Goal: Feedback & Contribution: Contribute content

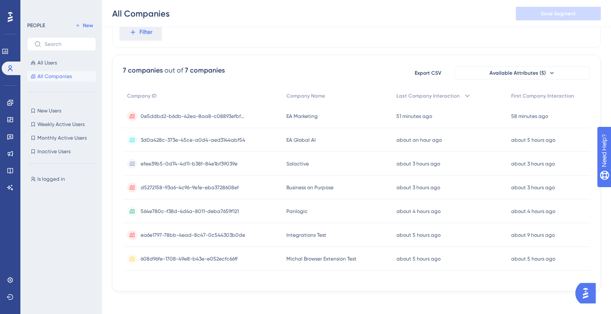
scroll to position [40, 0]
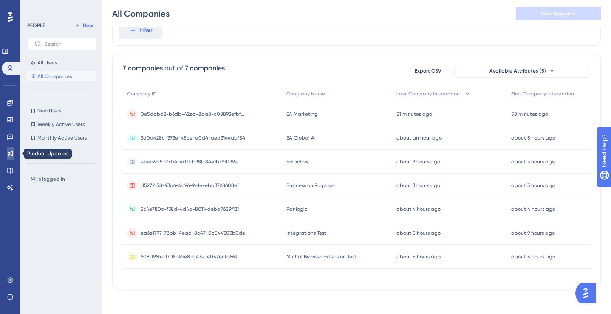
click at [11, 155] on icon at bounding box center [10, 153] width 7 height 7
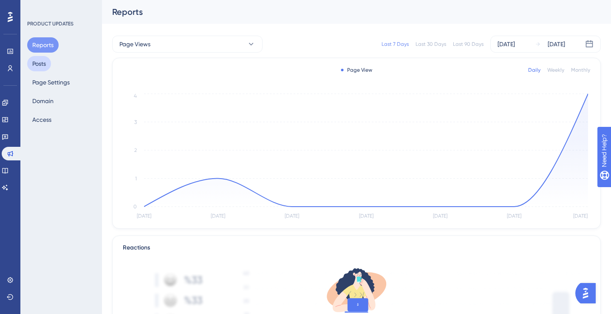
click at [37, 69] on button "Posts" at bounding box center [39, 63] width 24 height 15
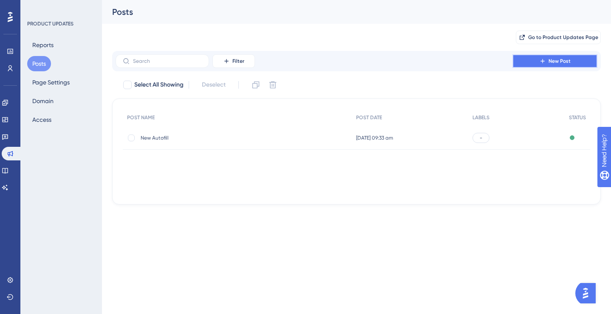
click at [550, 59] on span "New Post" at bounding box center [559, 61] width 22 height 7
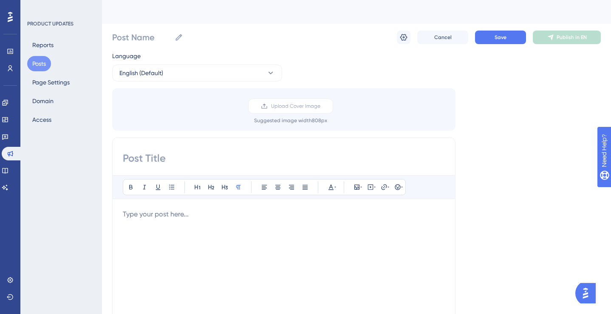
click at [167, 163] on input at bounding box center [284, 159] width 322 height 14
click at [267, 103] on icon at bounding box center [264, 106] width 7 height 7
click at [320, 106] on input "Upload Cover Image" at bounding box center [320, 106] width 0 height 0
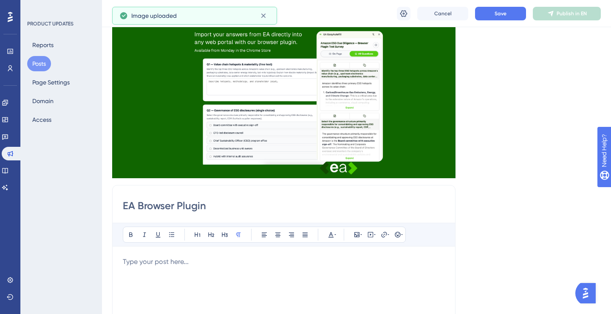
scroll to position [85, 0]
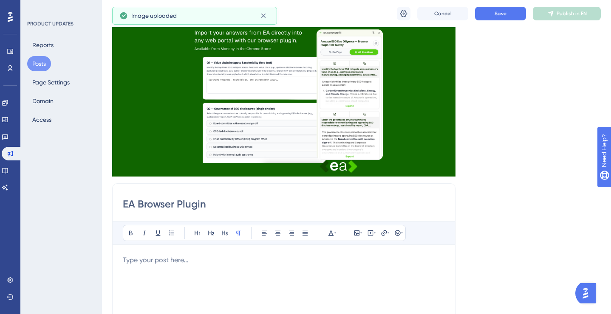
click at [229, 204] on input "EA Browser Plugin" at bounding box center [284, 205] width 322 height 14
click at [122, 203] on div "EA Browser Plugin Bold Italic Underline Bullet Point Heading 1 Heading 2 Headin…" at bounding box center [283, 318] width 343 height 269
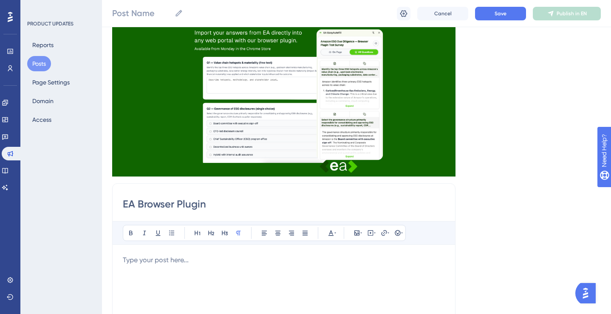
click at [124, 203] on input "EA Browser Plugin" at bounding box center [284, 205] width 322 height 14
click at [213, 201] on input "Release Date for EA Browser Plugin" at bounding box center [284, 205] width 322 height 14
type input "Release Date for EA's Browser Plugin"
click at [189, 258] on p "To enrich screen reader interactions, please activate Accessibility in Grammarl…" at bounding box center [284, 260] width 322 height 10
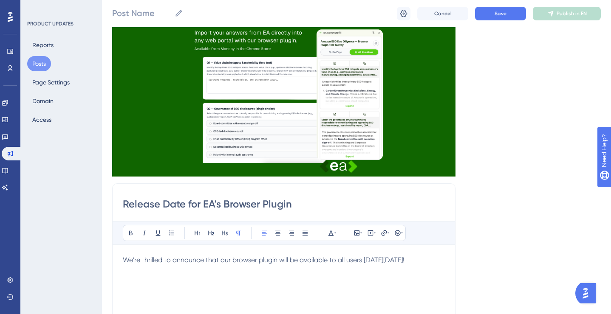
click at [176, 265] on p "We're thrilled to announce that our browser plugin will be available to all use…" at bounding box center [284, 260] width 322 height 10
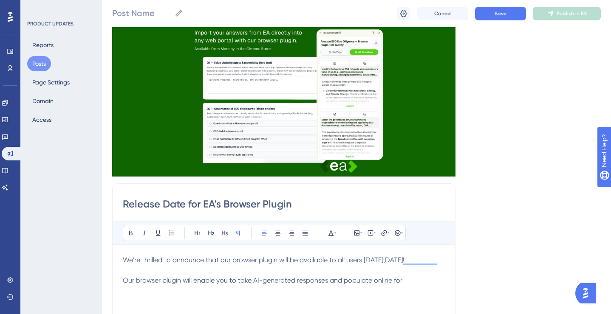
click at [329, 285] on span "Our browser plugin will enable you to take AI-generated responses and populate …" at bounding box center [263, 281] width 280 height 8
drag, startPoint x: 329, startPoint y: 289, endPoint x: 255, endPoint y: 290, distance: 73.9
click at [255, 285] on span "Our browser plugin will enable you to take AI-generated responses and populate …" at bounding box center [263, 281] width 280 height 8
click at [195, 296] on p "Our browser plugin will enable you to take the repsonses you generate and appro…" at bounding box center [284, 286] width 322 height 20
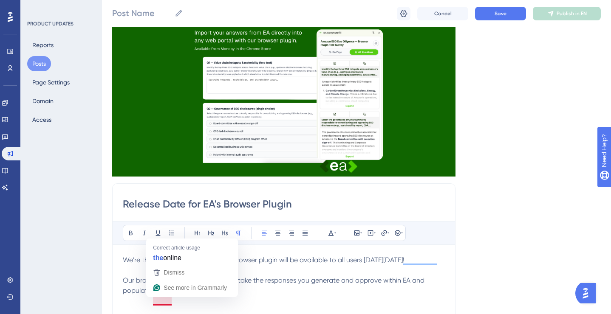
click at [189, 296] on p "Our browser plugin will enable you to take the responses you generate and appro…" at bounding box center [284, 286] width 322 height 20
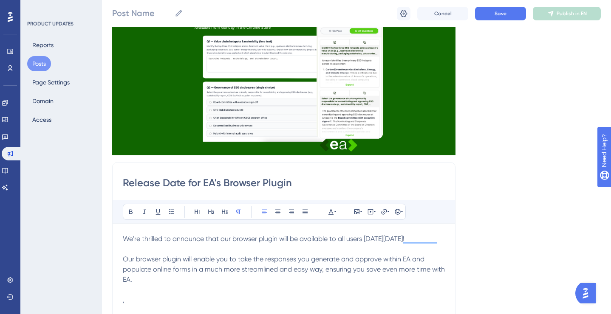
scroll to position [121, 0]
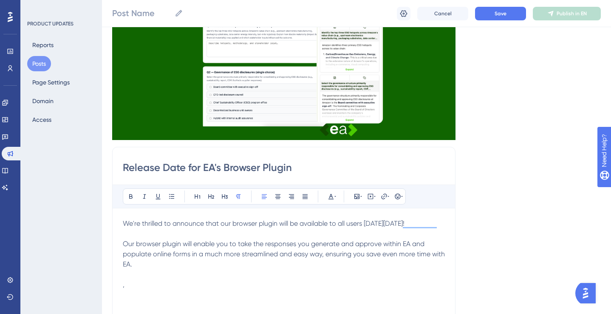
click at [155, 284] on p "," at bounding box center [284, 280] width 322 height 20
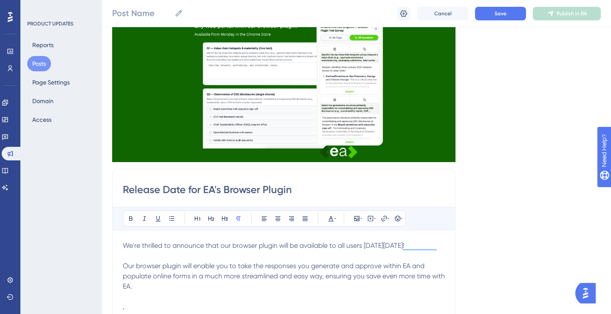
scroll to position [143, 0]
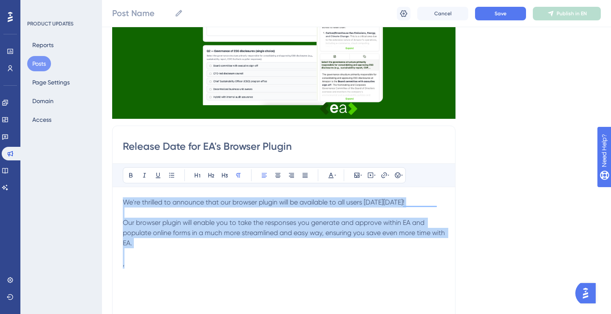
drag, startPoint x: 142, startPoint y: 277, endPoint x: 119, endPoint y: 201, distance: 78.7
click at [119, 201] on div "Release Date for EA's Browser Plugin Bold Italic Underline Bullet Point Heading…" at bounding box center [283, 260] width 343 height 269
copy div "We're thrilled to announce that our browser plugin will be available to all use…"
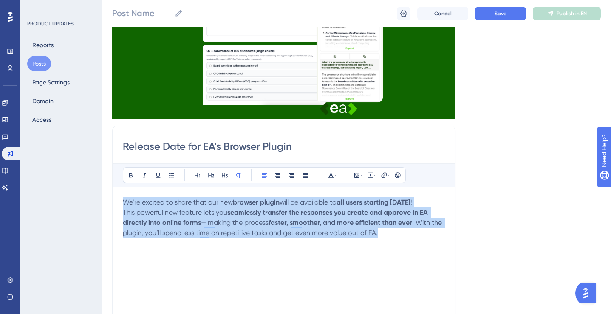
drag, startPoint x: 380, startPoint y: 244, endPoint x: 125, endPoint y: 198, distance: 258.6
click at [125, 198] on div "We’re excited to share that our new browser plugin will be available to all use…" at bounding box center [284, 291] width 322 height 187
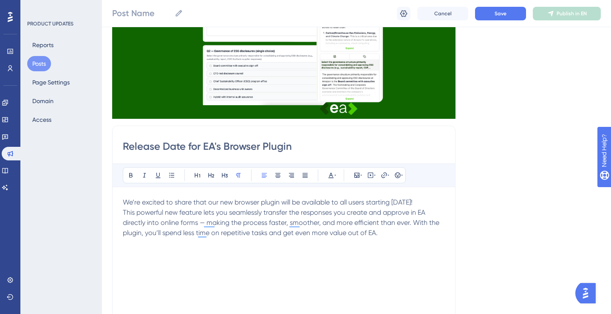
click at [186, 263] on div "We’re excited to share that our new browser plugin will be available to all use…" at bounding box center [284, 291] width 322 height 187
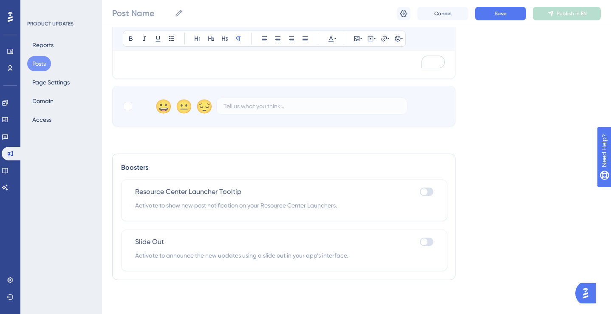
scroll to position [387, 0]
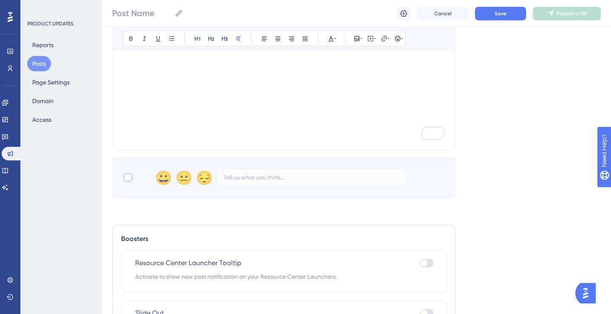
click at [128, 175] on div at bounding box center [128, 177] width 8 height 8
checkbox input "true"
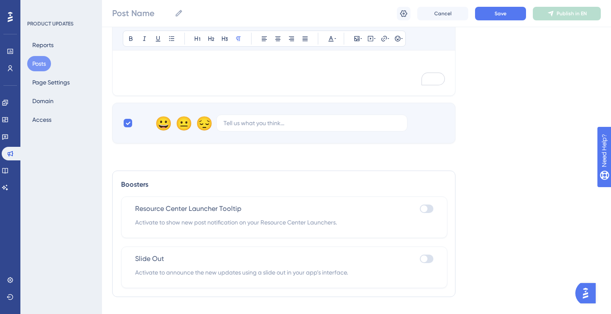
scroll to position [444, 0]
click at [425, 207] on div at bounding box center [424, 206] width 7 height 7
click at [420, 207] on input "checkbox" at bounding box center [419, 207] width 0 height 0
checkbox input "true"
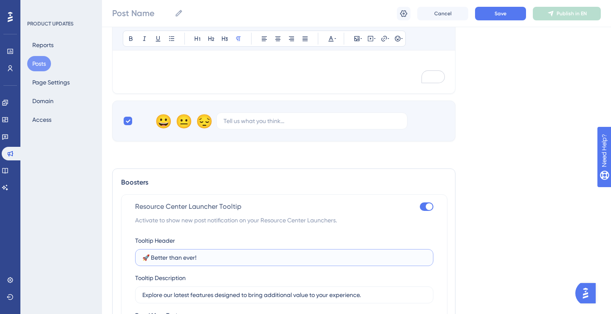
drag, startPoint x: 204, startPoint y: 258, endPoint x: 143, endPoint y: 256, distance: 61.6
click at [143, 256] on input "🚀 Better than ever!" at bounding box center [284, 257] width 284 height 9
type input "Release date for our Brwo"
click at [426, 206] on div at bounding box center [429, 206] width 7 height 7
click at [420, 207] on input "checkbox" at bounding box center [419, 207] width 0 height 0
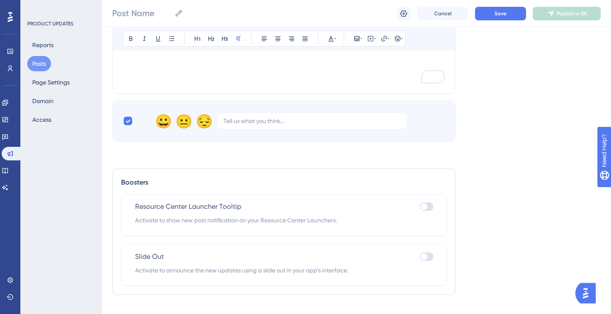
click at [425, 206] on div at bounding box center [424, 206] width 7 height 7
click at [420, 207] on input "checkbox" at bounding box center [419, 207] width 0 height 0
checkbox input "true"
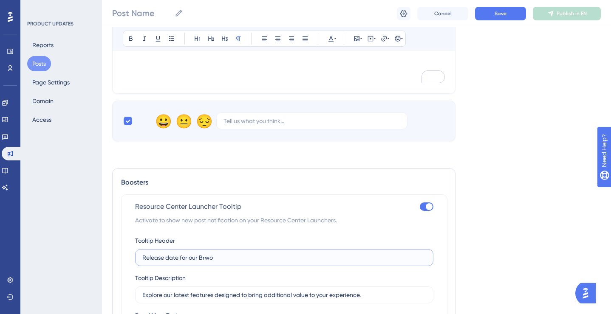
drag, startPoint x: 223, startPoint y: 257, endPoint x: 93, endPoint y: 244, distance: 131.0
click at [102, 244] on div "Performance Users Engagement Widgets Feedback Product Updates Knowledge Base AI…" at bounding box center [356, 5] width 509 height 899
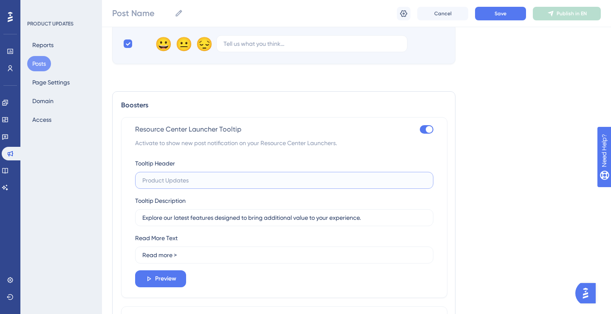
scroll to position [521, 0]
click at [164, 279] on span "Preview" at bounding box center [165, 279] width 21 height 10
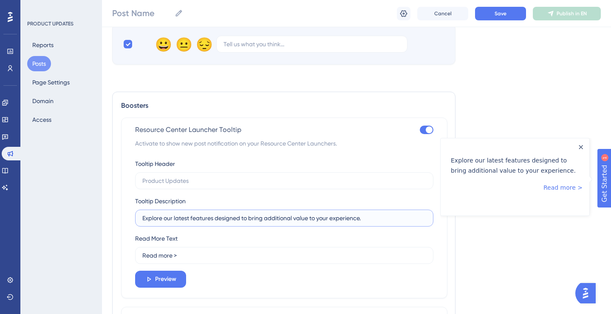
click at [192, 220] on input "Explore our latest features designed to bring additional value to your experien…" at bounding box center [284, 218] width 284 height 9
click at [208, 175] on label at bounding box center [284, 180] width 298 height 17
click at [208, 176] on input "text" at bounding box center [284, 180] width 284 height 9
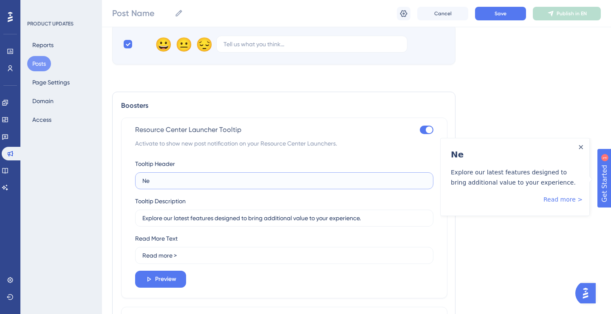
type input "N"
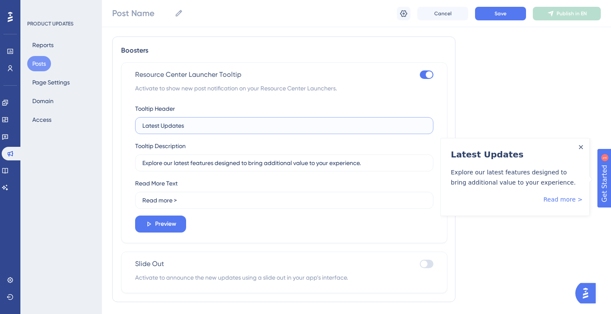
scroll to position [598, 0]
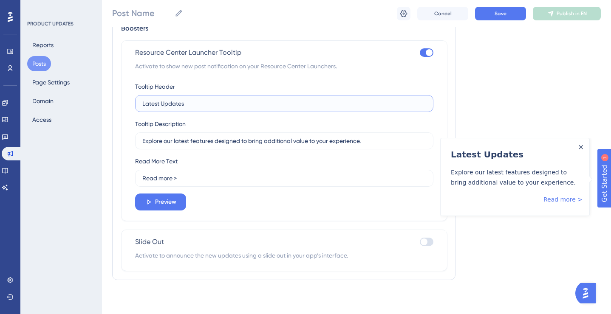
type input "Latest Updates"
click at [428, 243] on div at bounding box center [427, 242] width 14 height 8
click at [420, 243] on input "checkbox" at bounding box center [419, 242] width 0 height 0
checkbox input "true"
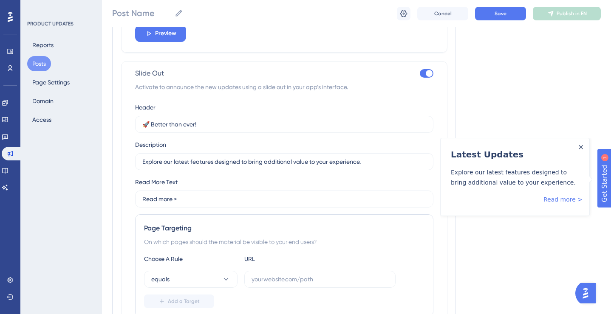
scroll to position [806, 0]
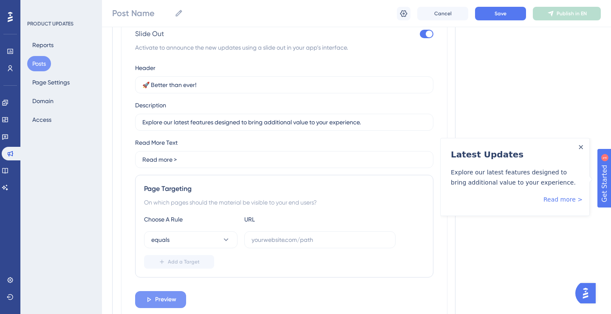
click at [159, 303] on span "Preview" at bounding box center [165, 300] width 21 height 10
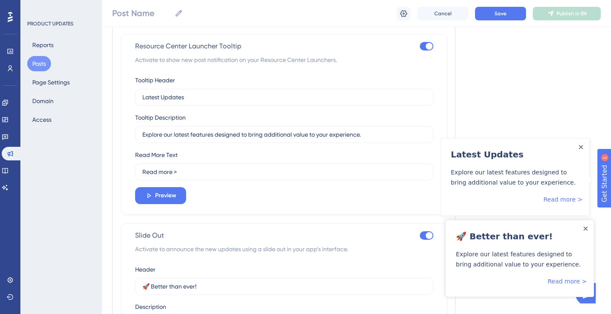
scroll to position [549, 0]
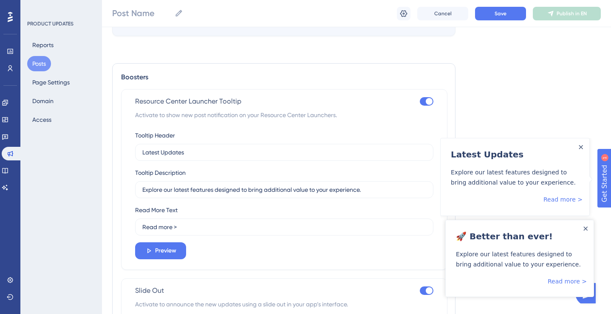
click at [429, 100] on div at bounding box center [429, 101] width 7 height 7
click at [420, 102] on input "checkbox" at bounding box center [419, 102] width 0 height 0
checkbox input "false"
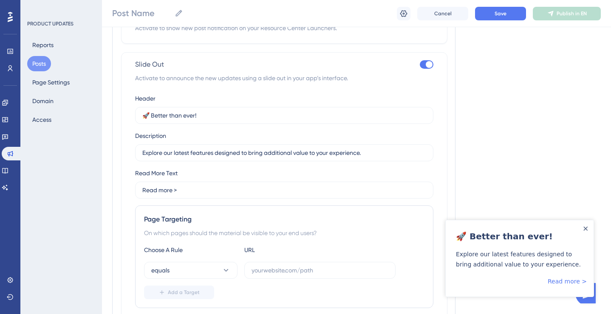
scroll to position [637, 0]
drag, startPoint x: 207, startPoint y: 112, endPoint x: 139, endPoint y: 111, distance: 68.0
click at [139, 112] on label "🚀 Better than ever!" at bounding box center [284, 115] width 298 height 17
drag, startPoint x: 158, startPoint y: 114, endPoint x: 95, endPoint y: 97, distance: 64.8
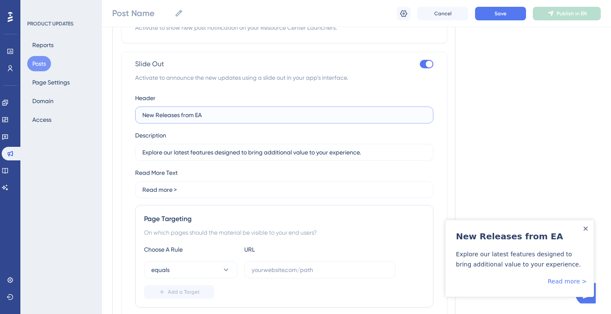
click at [179, 115] on input "New Releases from EA" at bounding box center [284, 114] width 284 height 9
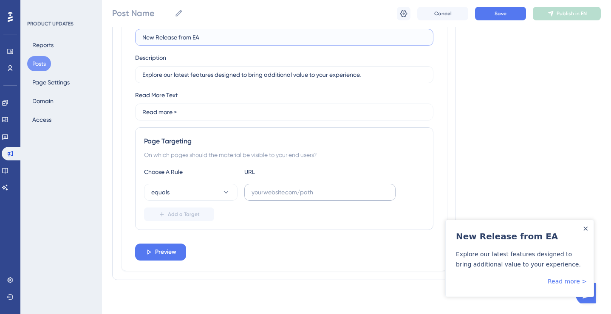
type input "New Release from EA"
click at [261, 195] on input "text" at bounding box center [319, 192] width 137 height 9
type input "[URL]"
click at [243, 215] on div "Add a Target" at bounding box center [284, 215] width 280 height 14
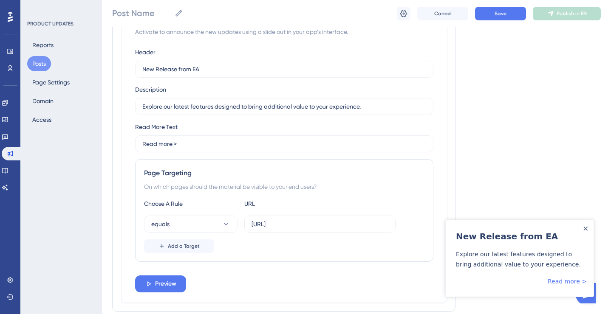
scroll to position [633, 0]
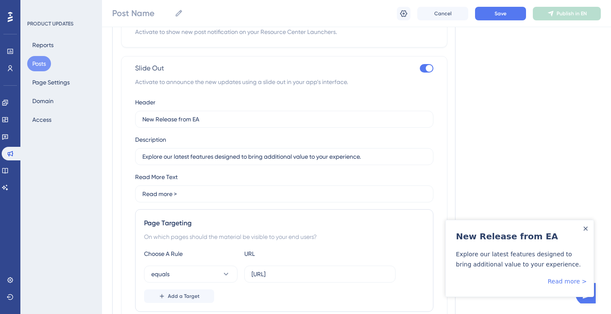
click at [518, 4] on div "Post Name Cancel Save Publish in EN" at bounding box center [356, 13] width 509 height 27
click at [514, 11] on button "Save" at bounding box center [500, 14] width 51 height 14
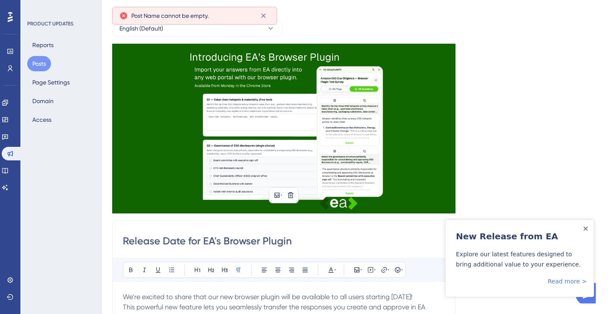
scroll to position [0, 0]
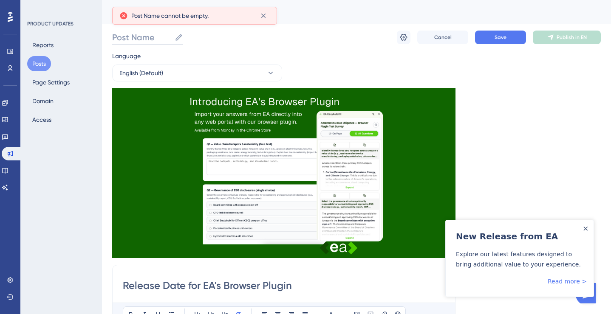
click at [149, 37] on input "Post Name" at bounding box center [141, 37] width 59 height 12
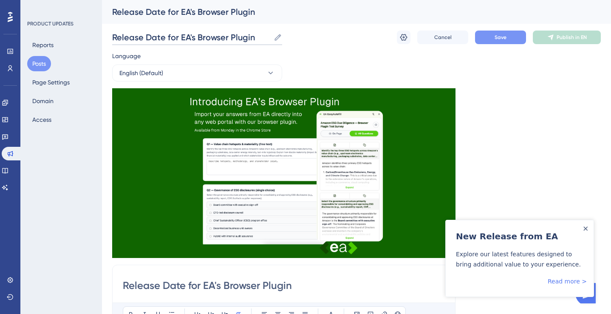
type input "Release Date for EA's Browser Plugin"
click at [494, 39] on button "Save" at bounding box center [500, 38] width 51 height 14
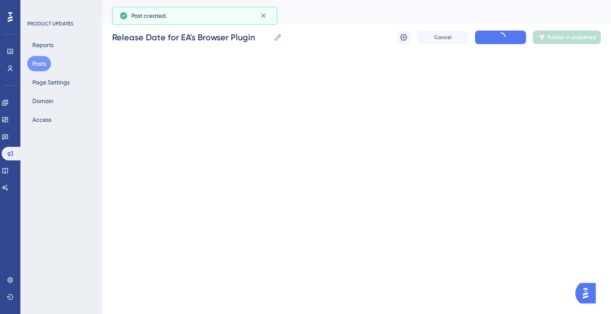
scroll to position [82, 0]
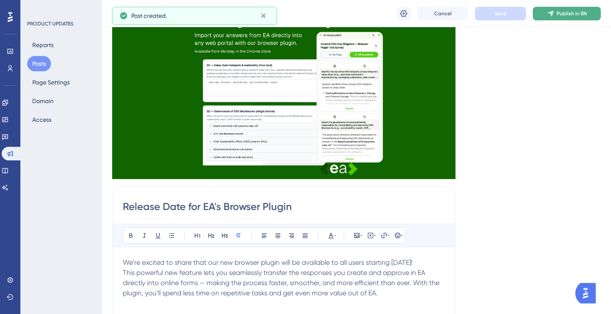
click at [559, 15] on span "Publish in EN" at bounding box center [571, 13] width 30 height 7
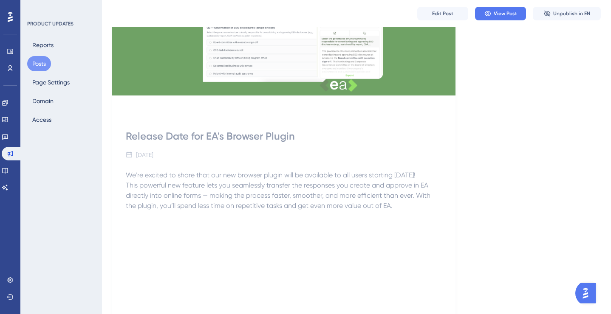
scroll to position [285, 0]
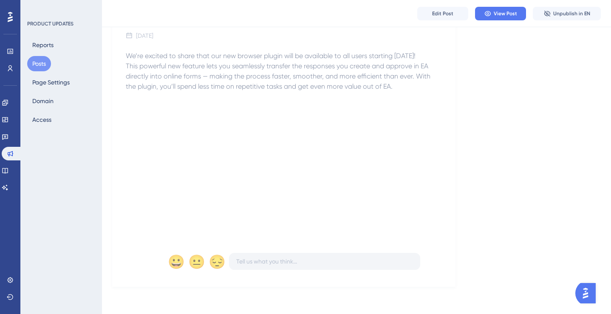
click at [210, 144] on div "We’re excited to share that our new browser plugin will be available to all use…" at bounding box center [284, 144] width 316 height 187
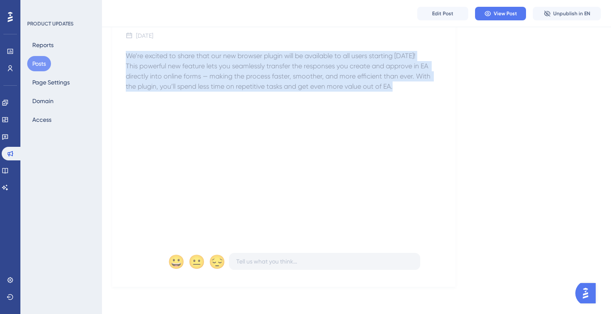
drag, startPoint x: 386, startPoint y: 97, endPoint x: 115, endPoint y: 57, distance: 274.0
click at [115, 57] on div "Release Date for EA's Browser Plugin [DATE] We’re excited to share that our new…" at bounding box center [283, 135] width 343 height 304
copy div "We’re excited to share that our new browser plugin will be available to all use…"
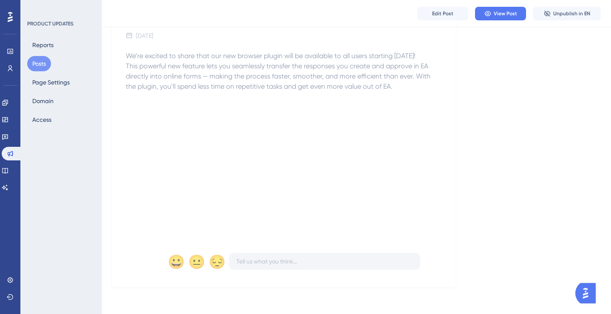
click at [369, 18] on div "Edit Post View Post Unpublish in EN" at bounding box center [356, 13] width 509 height 27
click at [7, 151] on icon at bounding box center [10, 153] width 7 height 7
